Goal: Task Accomplishment & Management: Manage account settings

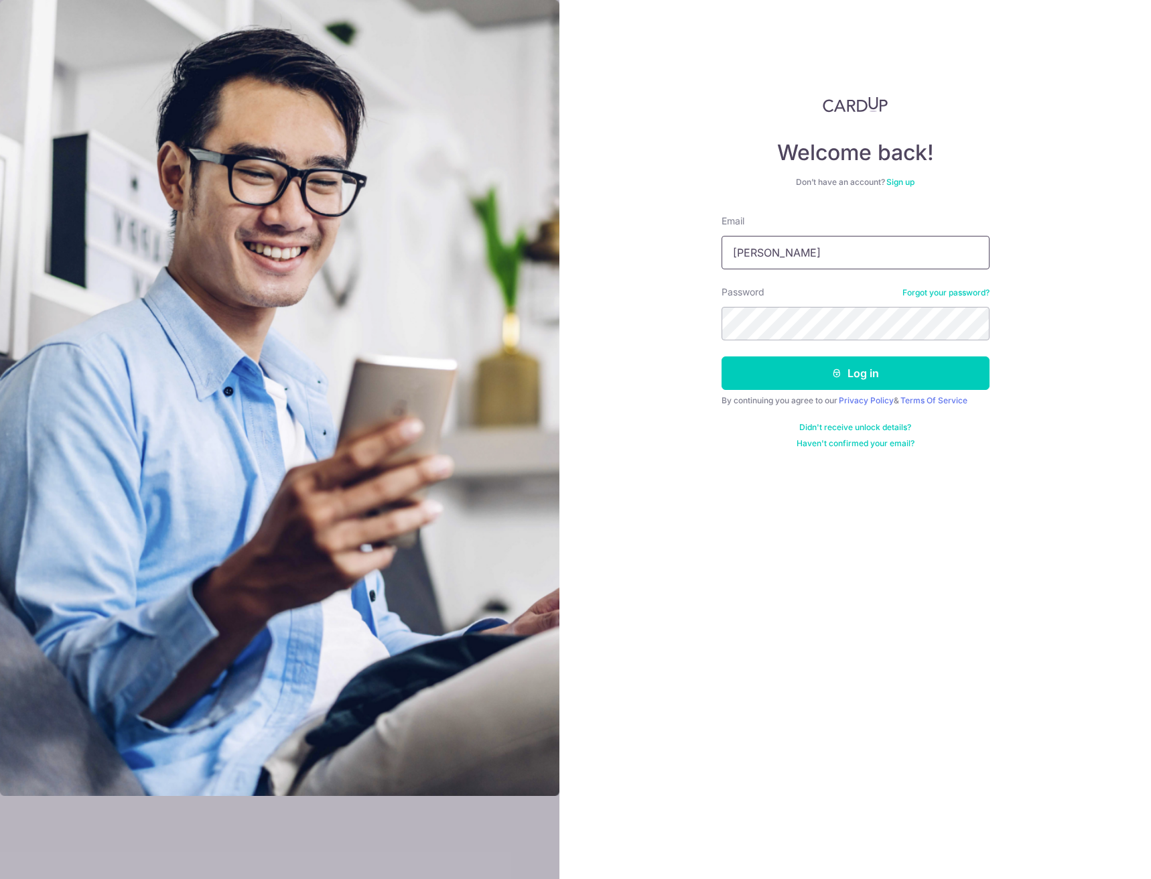
type input "[EMAIL_ADDRESS][DOMAIN_NAME]"
click at [721, 356] on button "Log in" at bounding box center [855, 372] width 268 height 33
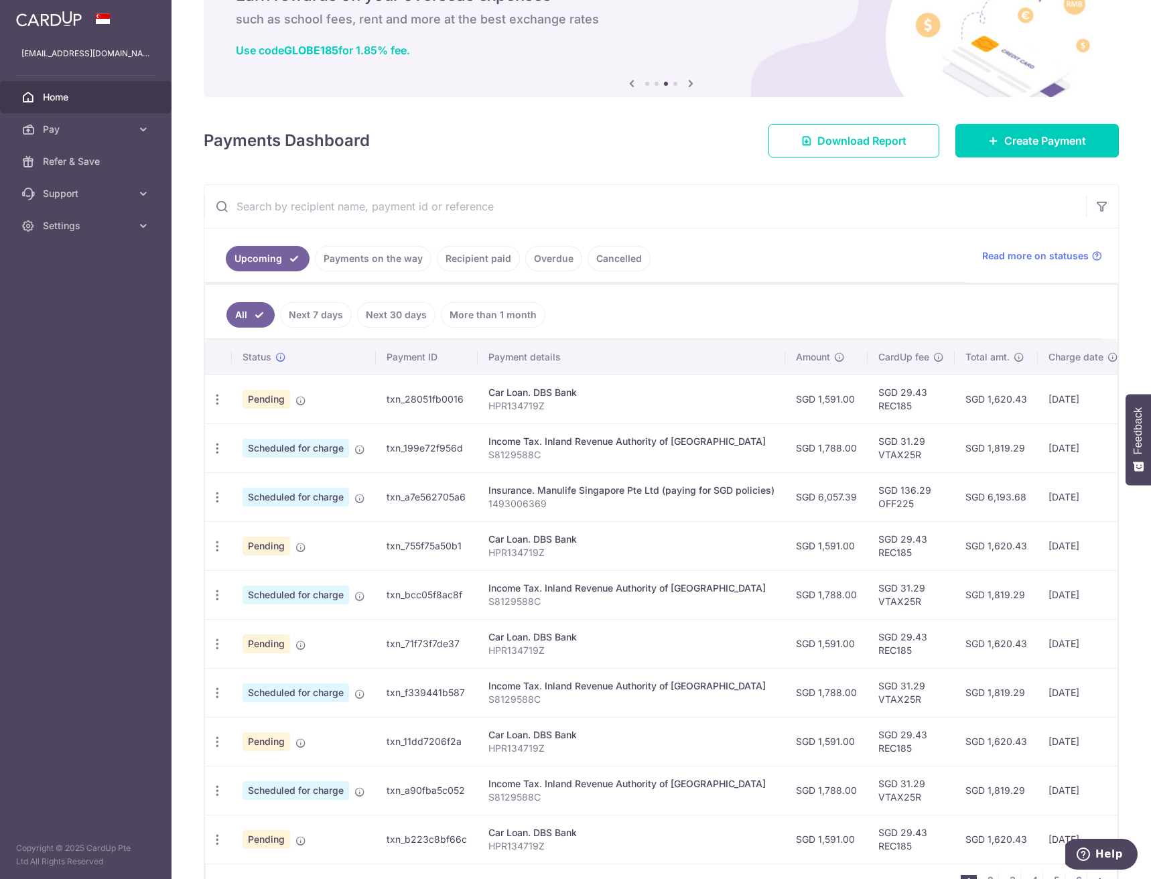
scroll to position [163, 0]
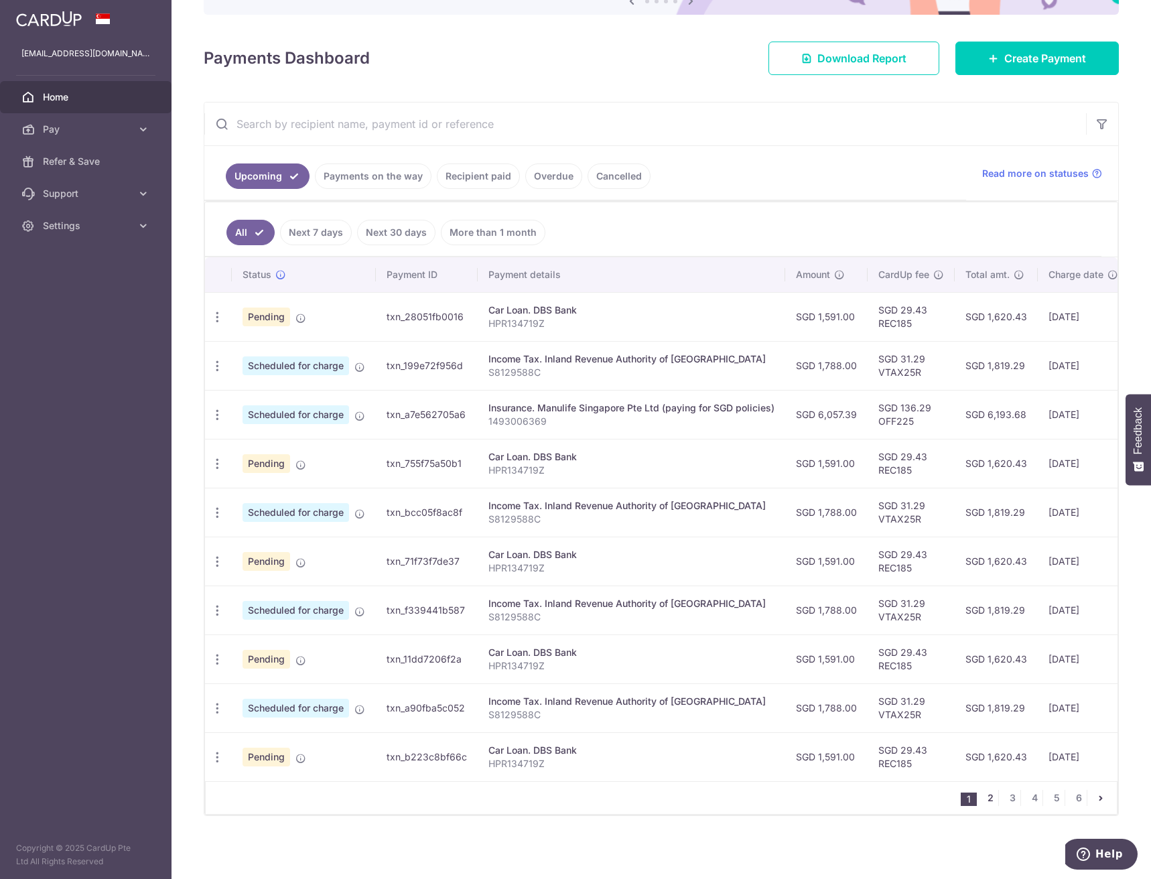
click at [986, 793] on link "2" at bounding box center [990, 798] width 16 height 16
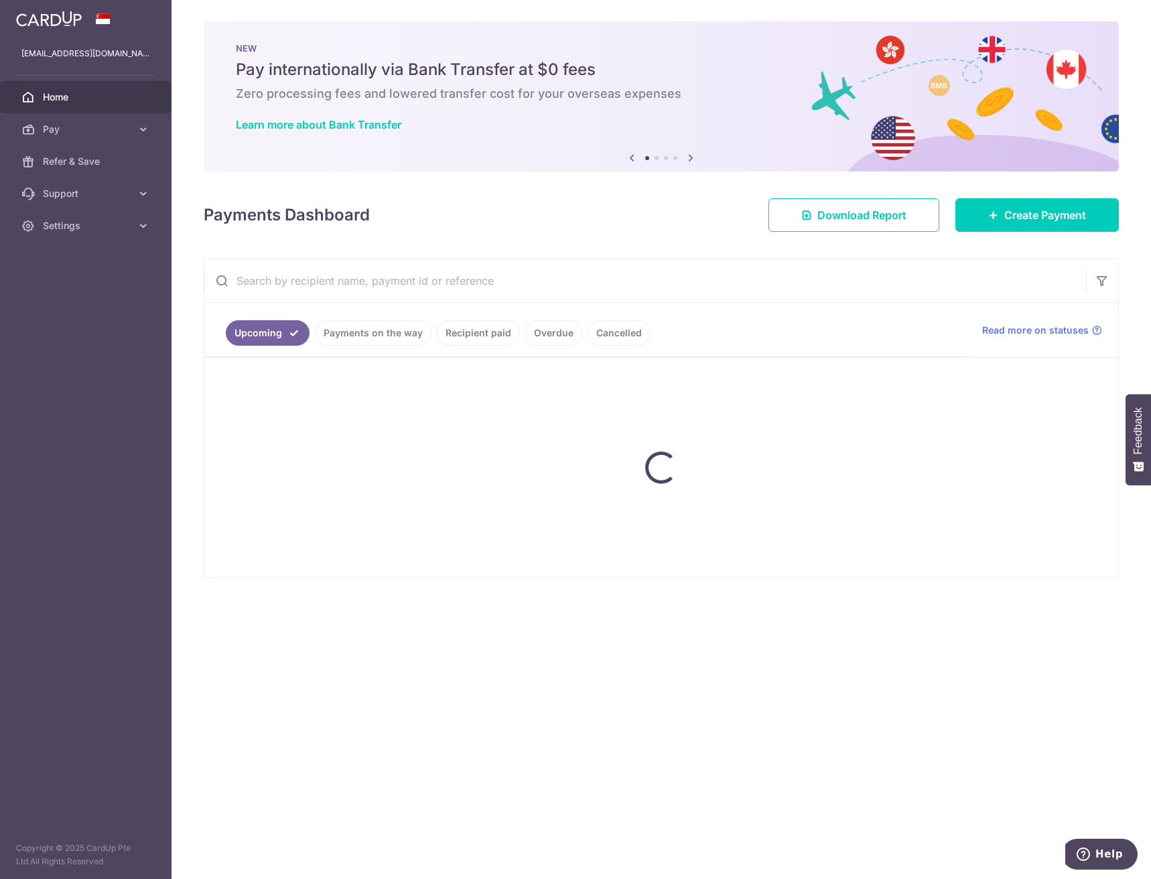
scroll to position [0, 0]
